Goal: Check status: Check status

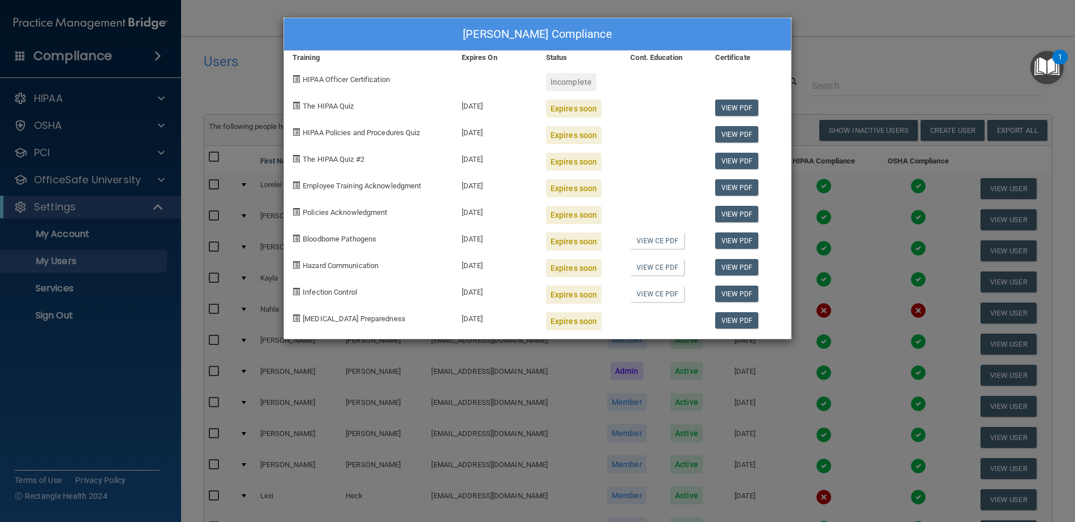
select select "20"
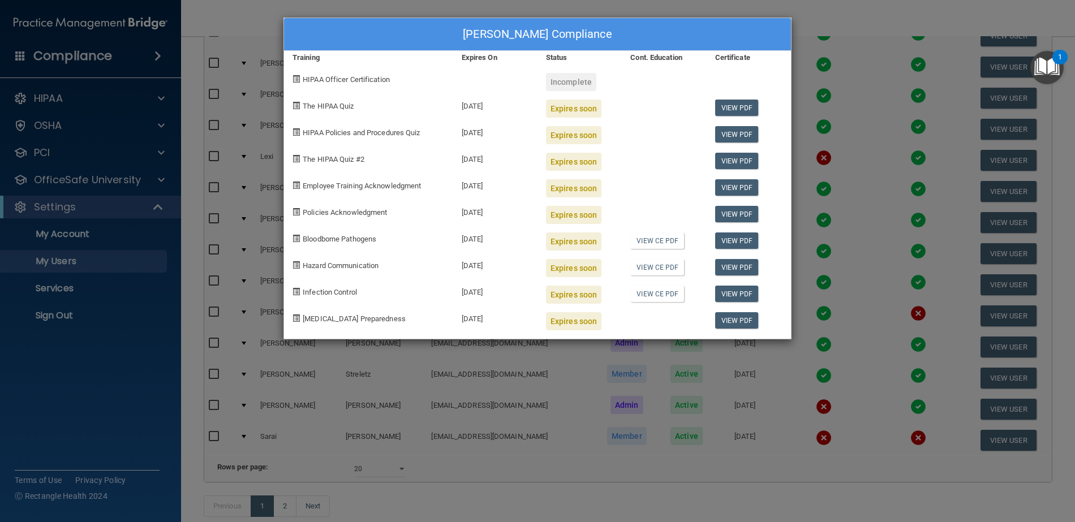
click at [827, 15] on div "[PERSON_NAME] Compliance Training Expires On Status Cont. Education Certificate…" at bounding box center [537, 261] width 1075 height 522
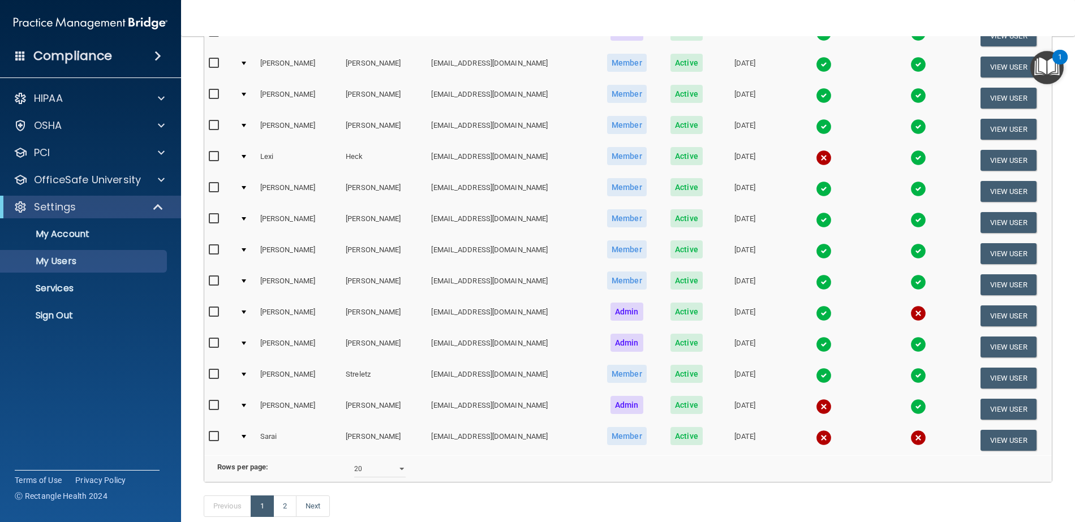
click at [816, 404] on img at bounding box center [824, 407] width 16 height 16
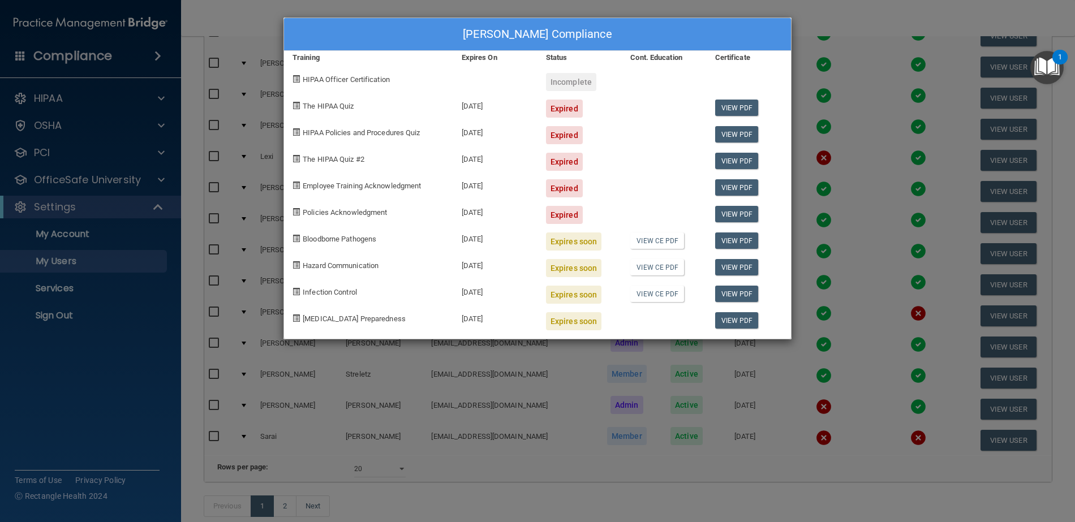
click at [806, 14] on div "[PERSON_NAME] Compliance Training Expires On Status Cont. Education Certificate…" at bounding box center [537, 261] width 1075 height 522
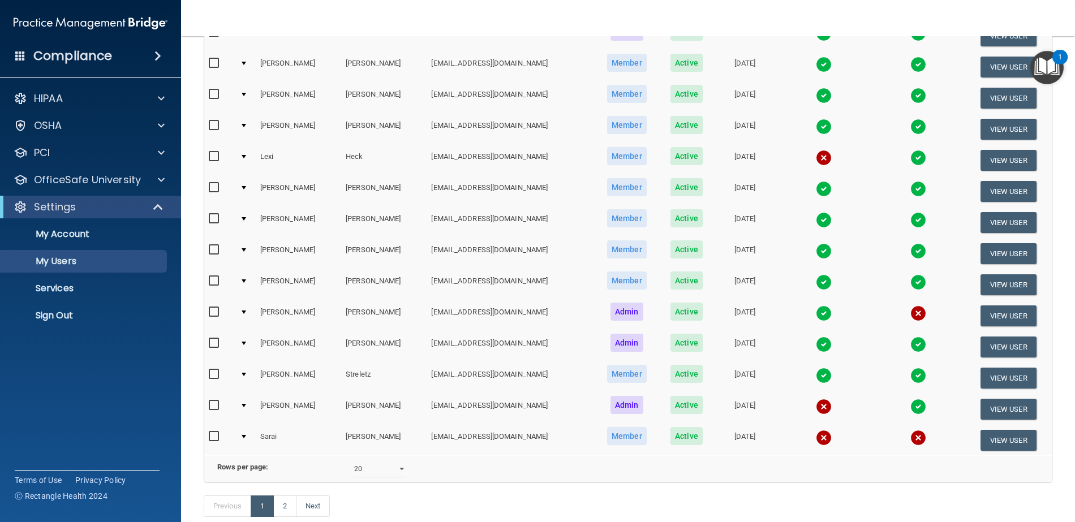
click at [911, 404] on img at bounding box center [919, 407] width 16 height 16
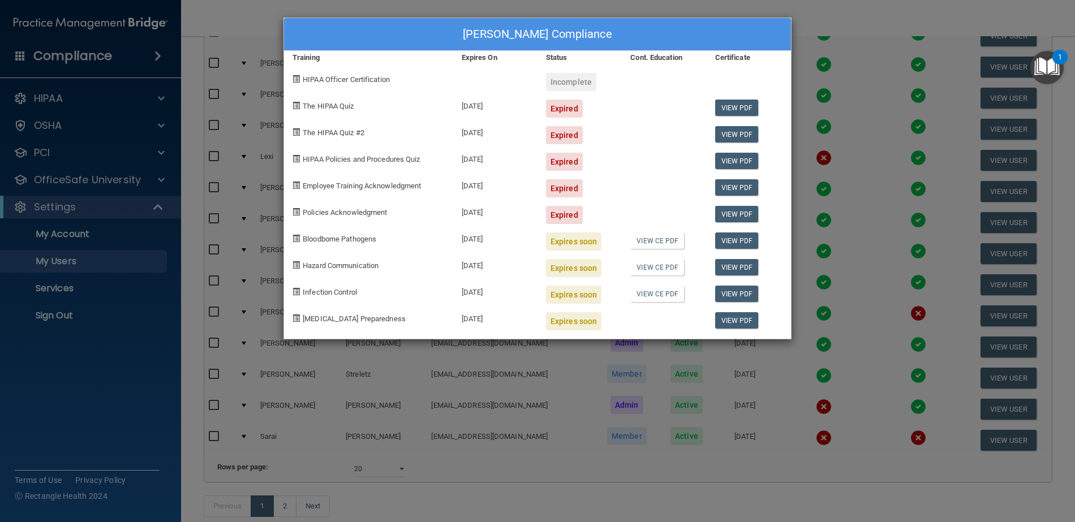
click at [801, 9] on div "[PERSON_NAME] Compliance Training Expires On Status Cont. Education Certificate…" at bounding box center [537, 261] width 1075 height 522
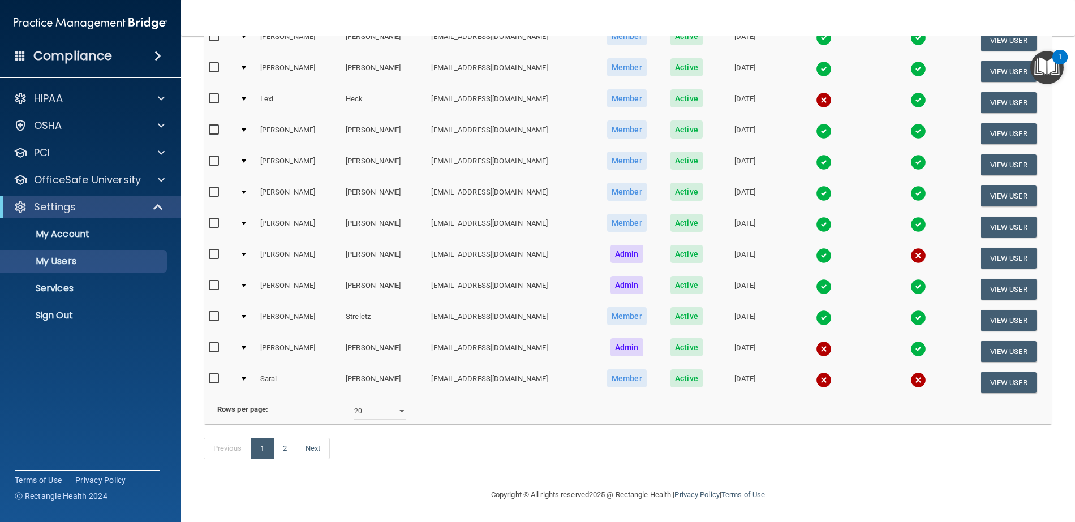
scroll to position [412, 0]
click at [311, 448] on link "Next" at bounding box center [313, 449] width 34 height 22
select select "20"
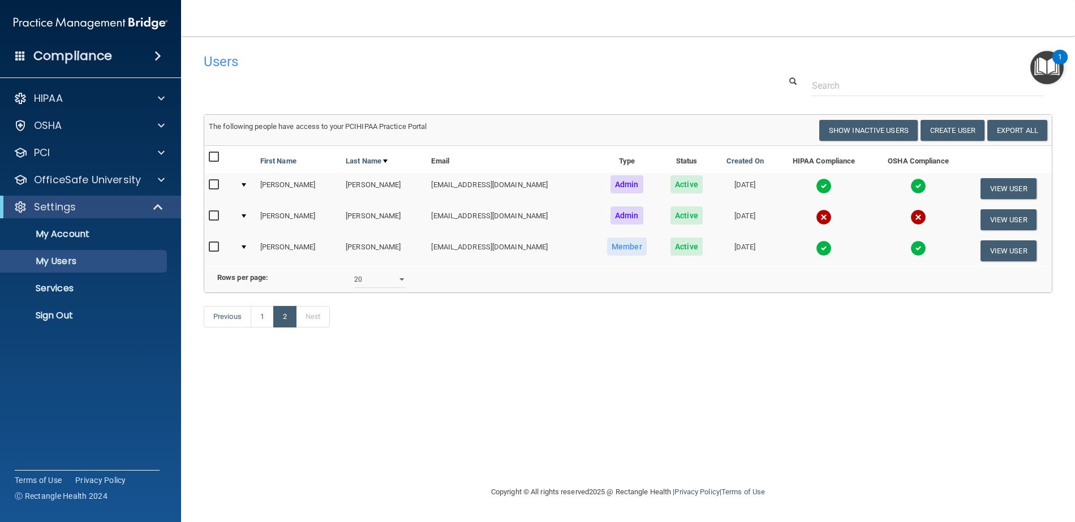
click at [816, 248] on img at bounding box center [824, 249] width 16 height 16
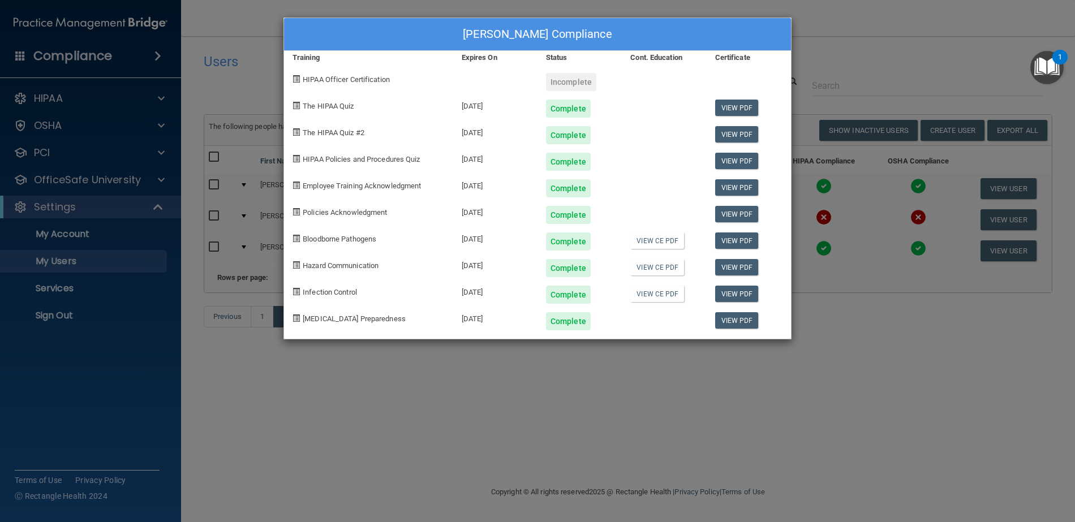
click at [826, 24] on div "[PERSON_NAME] Compliance Training Expires On Status Cont. Education Certificate…" at bounding box center [537, 261] width 1075 height 522
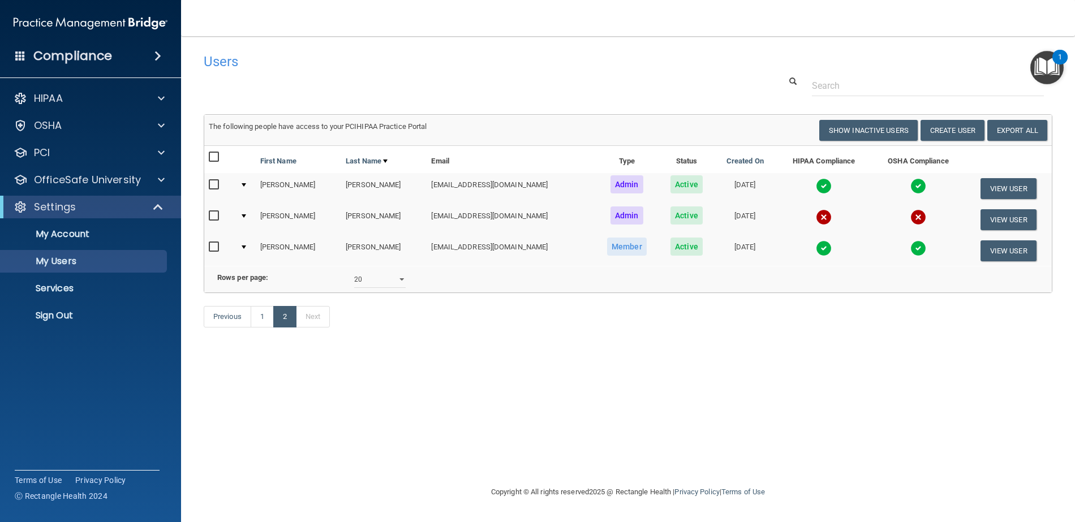
click at [911, 243] on img at bounding box center [919, 249] width 16 height 16
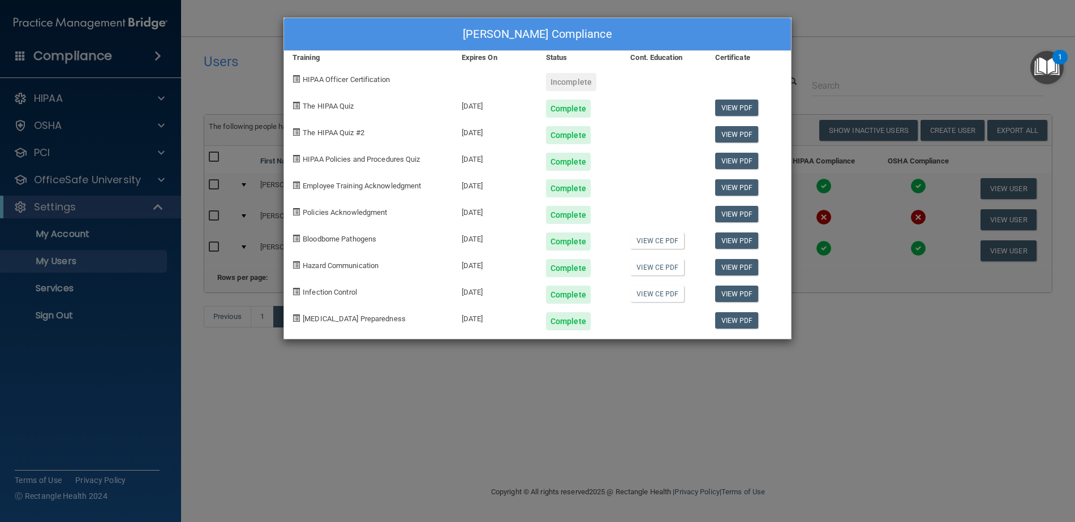
click at [819, 16] on div "[PERSON_NAME] Compliance Training Expires On Status Cont. Education Certificate…" at bounding box center [537, 261] width 1075 height 522
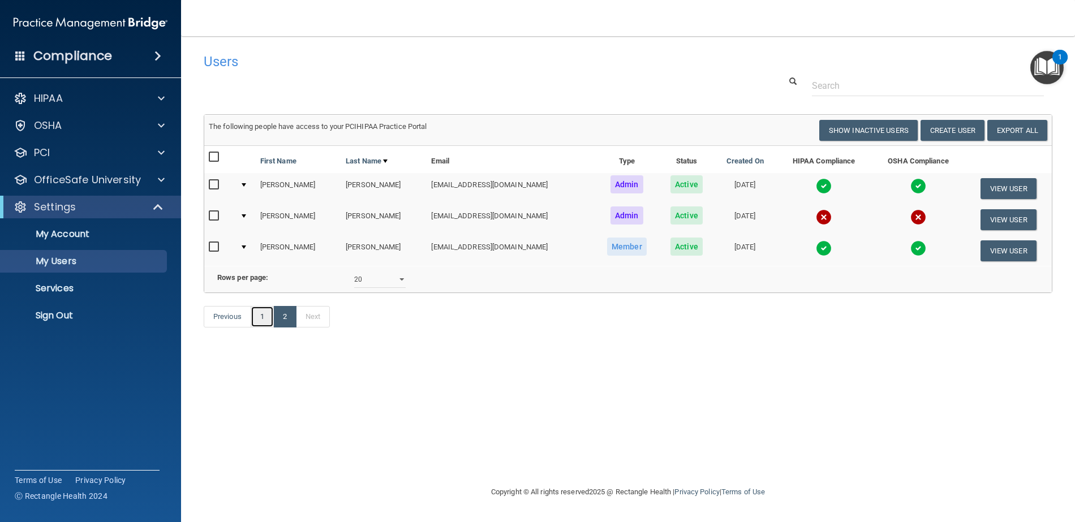
click at [265, 328] on link "1" at bounding box center [262, 317] width 23 height 22
select select "20"
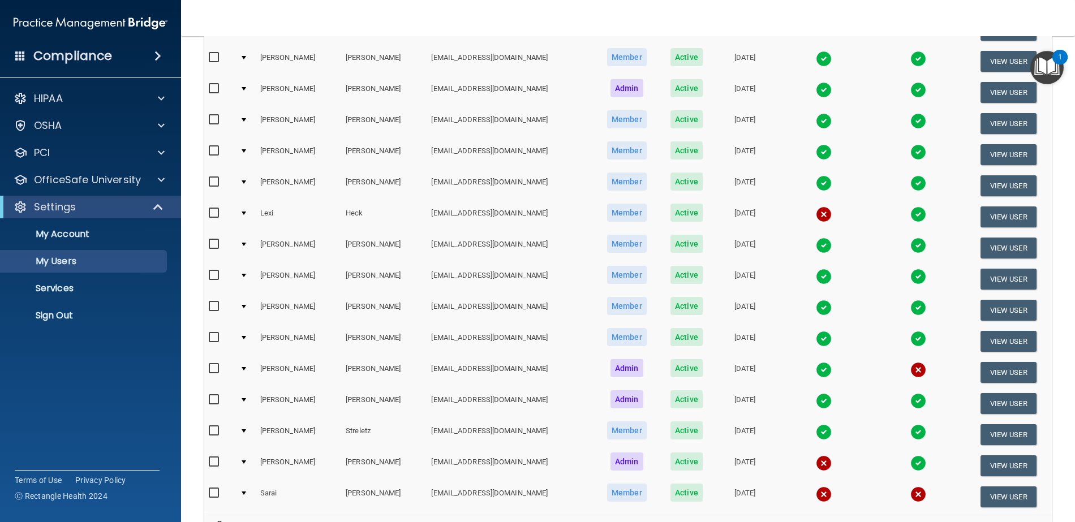
scroll to position [340, 0]
